Goal: Information Seeking & Learning: Learn about a topic

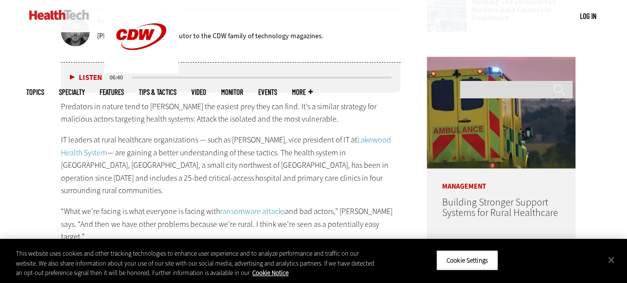
scroll to position [567, 0]
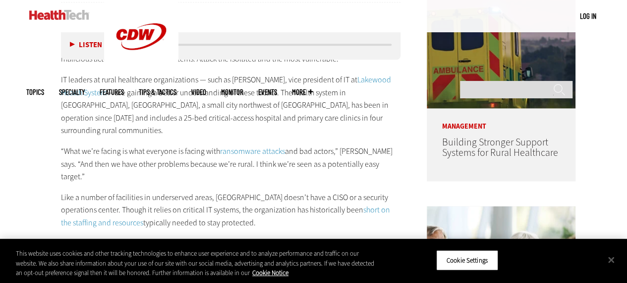
drag, startPoint x: 0, startPoint y: 0, endPoint x: 629, endPoint y: 78, distance: 633.7
click at [372, 151] on p "“What we’re facing is what everyone is facing with ransomware attacks and bad a…" at bounding box center [231, 164] width 340 height 38
click at [264, 205] on div "Predators in nature tend to [PERSON_NAME] the easiest prey they can find. It’s …" at bounding box center [231, 207] width 340 height 335
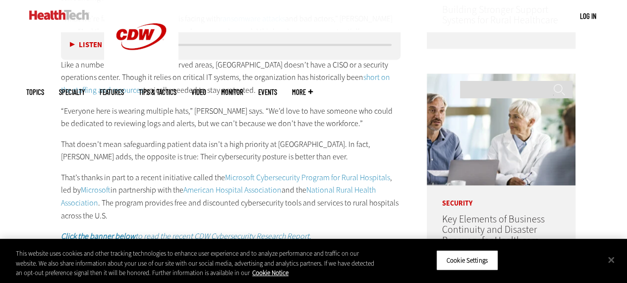
scroll to position [720, 0]
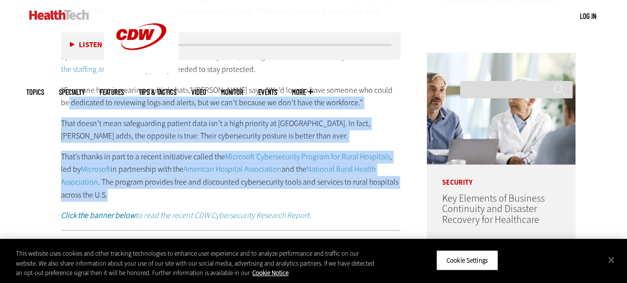
drag, startPoint x: 148, startPoint y: 165, endPoint x: 81, endPoint y: 73, distance: 113.6
click at [81, 73] on div "Predators in nature tend to [PERSON_NAME] the easiest prey they can find. It’s …" at bounding box center [231, 54] width 340 height 335
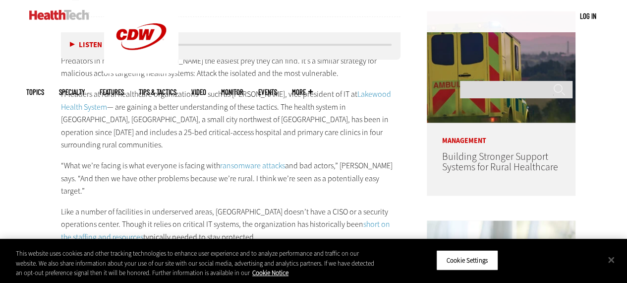
scroll to position [500, 0]
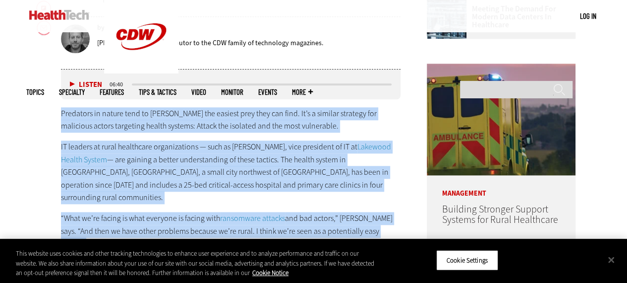
copy div "Loremipsu do sitame cons ad elit sed doeiusm temp inci utl etdo. Ma’a e adminim…"
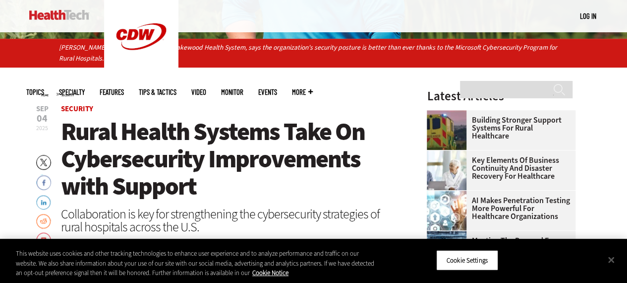
scroll to position [286, 0]
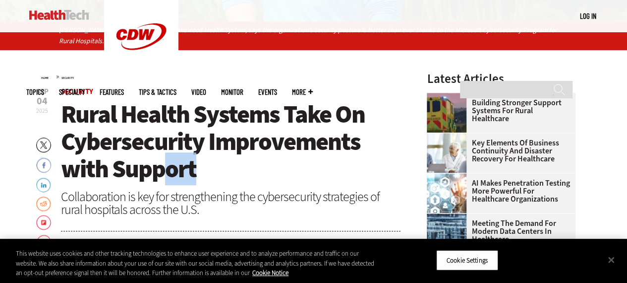
drag, startPoint x: 223, startPoint y: 165, endPoint x: 162, endPoint y: 162, distance: 61.6
click at [162, 162] on h1 "Rural Health Systems Take On Cybersecurity Improvements with Support" at bounding box center [231, 142] width 340 height 82
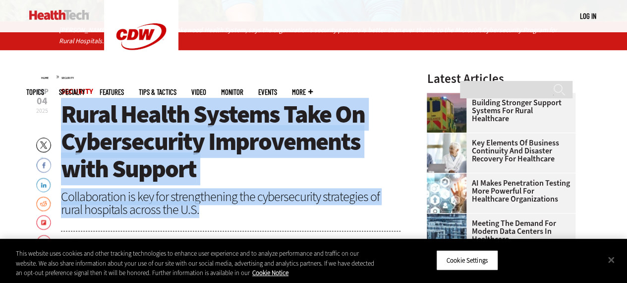
drag, startPoint x: 211, startPoint y: 213, endPoint x: 65, endPoint y: 119, distance: 173.9
click at [65, 119] on header "[DATE] Twitter Facebook LinkedIn Reddit Flipboard Email Security Rural Health S…" at bounding box center [231, 186] width 340 height 196
copy header "Rural Health Systems Take On Cybersecurity Improvements with Support Collaborat…"
